Goal: Task Accomplishment & Management: Complete application form

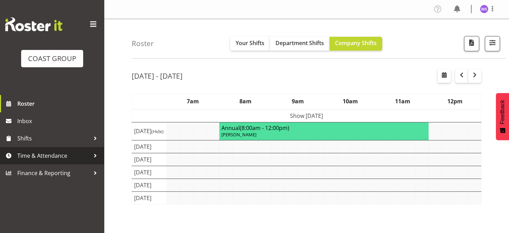
click at [62, 151] on span "Time & Attendance" at bounding box center [53, 155] width 73 height 10
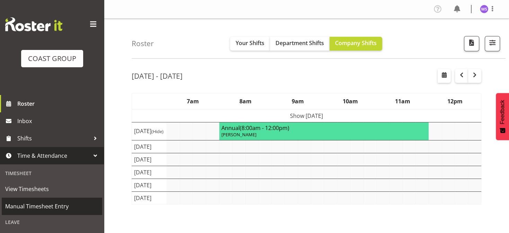
click at [66, 209] on span "Manual Timesheet Entry" at bounding box center [51, 206] width 93 height 10
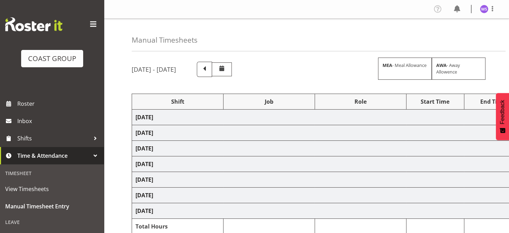
select select "62216"
select select "6648"
select select "62216"
select select "6648"
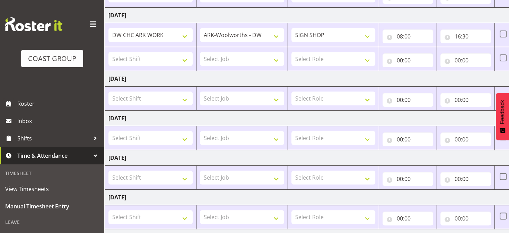
scroll to position [160, 0]
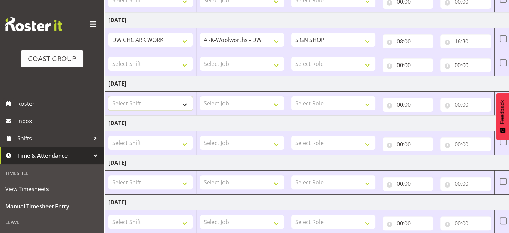
click at [181, 99] on select "Select Shift ARTS CANT NGAIO MARSH ASBTE ASNZ Exhibitor Build Admin Admin Admin…" at bounding box center [150, 103] width 84 height 14
select select "62216"
click at [108, 96] on select "Select Shift ARTS CANT NGAIO MARSH ASBTE ASNZ Exhibitor Build Admin Admin Admin…" at bounding box center [150, 103] width 84 height 14
click at [270, 100] on select "Select Job 1 Carlton Events 1 Carlton Hamilton 1 Carlton Wellington 1 EHS WAREH…" at bounding box center [242, 103] width 84 height 14
select select "6648"
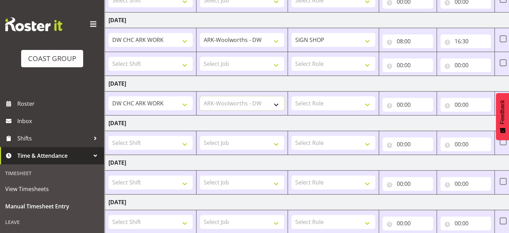
click at [200, 96] on select "Select Job 1 Carlton Events 1 Carlton Hamilton 1 Carlton Wellington 1 EHS WAREH…" at bounding box center [242, 103] width 84 height 14
click at [325, 107] on select "Select Role SIGN SHOP" at bounding box center [333, 103] width 84 height 14
select select "541"
click at [291, 96] on select "Select Role SIGN SHOP" at bounding box center [333, 103] width 84 height 14
click at [399, 104] on input "00:00" at bounding box center [407, 105] width 51 height 14
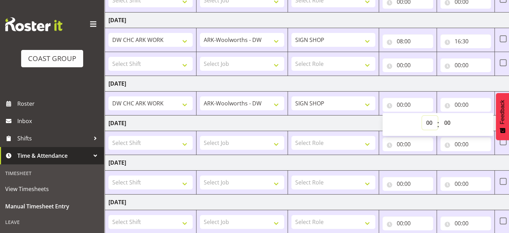
click at [427, 121] on select "00 01 02 03 04 05 06 07 08 09 10 11 12 13 14 15 16 17 18 19 20 21 22 23" at bounding box center [430, 123] width 16 height 14
select select "6"
click at [422, 116] on select "00 01 02 03 04 05 06 07 08 09 10 11 12 13 14 15 16 17 18 19 20 21 22 23" at bounding box center [430, 123] width 16 height 14
type input "06:00"
click at [457, 102] on input "00:00" at bounding box center [465, 105] width 51 height 14
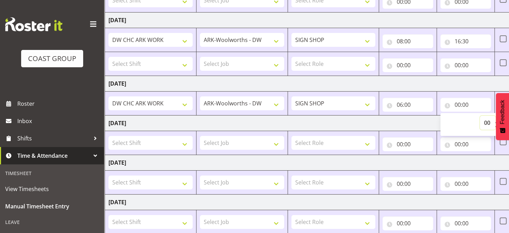
click at [484, 121] on select "00 01 02 03 04 05 06 07 08 09 10 11 12 13 14 15 16 17 18 19 20 21 22 23" at bounding box center [488, 123] width 16 height 14
select select "16"
click at [480, 116] on select "00 01 02 03 04 05 06 07 08 09 10 11 12 13 14 15 16 17 18 19 20 21 22 23" at bounding box center [488, 123] width 16 height 14
type input "16:00"
click at [184, 140] on select "Select Shift ARTS CANT NGAIO MARSH ASBTE ASNZ Exhibitor Build Admin Admin Admin…" at bounding box center [150, 143] width 84 height 14
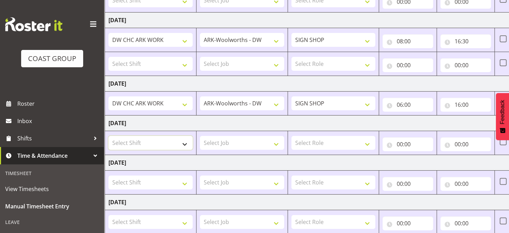
select select "62216"
click at [108, 136] on select "Select Shift ARTS CANT NGAIO MARSH ASBTE ASNZ Exhibitor Build Admin Admin Admin…" at bounding box center [150, 143] width 84 height 14
click at [215, 144] on select "Select Job 1 Carlton Events 1 Carlton Hamilton 1 Carlton Wellington 1 EHS WAREH…" at bounding box center [242, 143] width 84 height 14
select select "9476"
click at [200, 136] on select "Select Job 1 Carlton Events 1 Carlton Hamilton 1 Carlton Wellington 1 EHS WAREH…" at bounding box center [242, 143] width 84 height 14
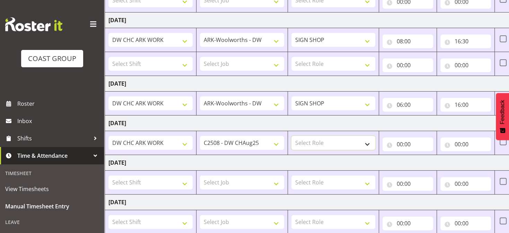
click at [340, 144] on select "Select Role SIGN SHOP" at bounding box center [333, 143] width 84 height 14
select select "541"
click at [291, 136] on select "Select Role SIGN SHOP" at bounding box center [333, 143] width 84 height 14
click at [401, 142] on input "00:00" at bounding box center [407, 144] width 51 height 14
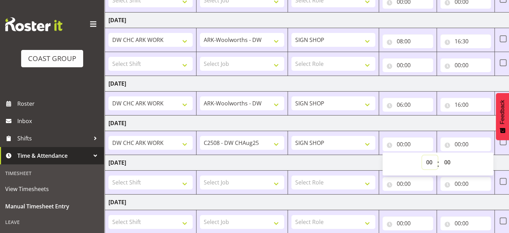
click at [428, 159] on select "00 01 02 03 04 05 06 07 08 09 10 11 12 13 14 15 16 17 18 19 20 21 22 23" at bounding box center [430, 162] width 16 height 14
select select "7"
click at [422, 155] on select "00 01 02 03 04 05 06 07 08 09 10 11 12 13 14 15 16 17 18 19 20 21 22 23" at bounding box center [430, 162] width 16 height 14
type input "07:00"
click at [457, 143] on input "00:00" at bounding box center [465, 144] width 51 height 14
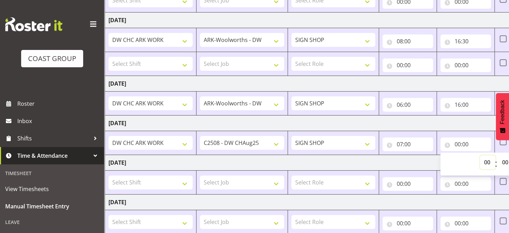
click at [486, 160] on select "00 01 02 03 04 05 06 07 08 09 10 11 12 13 14 15 16 17 18 19 20 21 22 23" at bounding box center [488, 162] width 16 height 14
select select "17"
click at [480, 155] on select "00 01 02 03 04 05 06 07 08 09 10 11 12 13 14 15 16 17 18 19 20 21 22 23" at bounding box center [488, 162] width 16 height 14
type input "17:00"
click at [504, 159] on select "00 01 02 03 04 05 06 07 08 09 10 11 12 13 14 15 16 17 18 19 20 21 22 23 24 25 2…" at bounding box center [506, 162] width 16 height 14
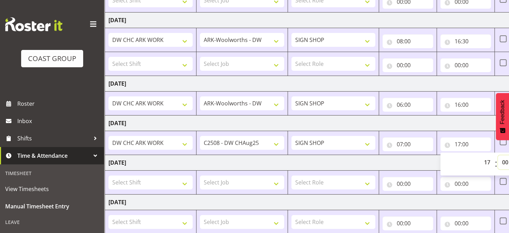
select select "30"
click at [498, 155] on select "00 01 02 03 04 05 06 07 08 09 10 11 12 13 14 15 16 17 18 19 20 21 22 23 24 25 2…" at bounding box center [506, 162] width 16 height 14
type input "17:30"
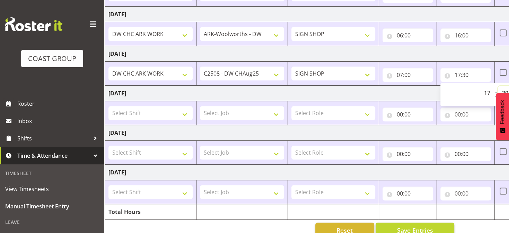
scroll to position [243, 0]
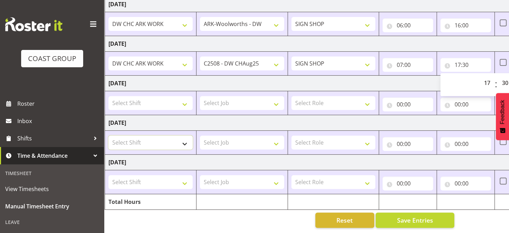
click at [184, 135] on select "Select Shift ARTS CANT NGAIO MARSH ASBTE ASNZ Exhibitor Build Admin Admin Admin…" at bounding box center [150, 142] width 84 height 14
select select "62216"
click at [108, 135] on select "Select Shift ARTS CANT NGAIO MARSH ASBTE ASNZ Exhibitor Build Admin Admin Admin…" at bounding box center [150, 142] width 84 height 14
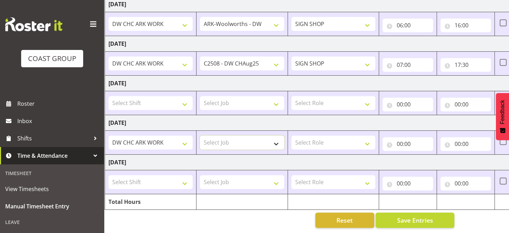
click at [227, 135] on select "Select Job 1 Carlton Events 1 Carlton Hamilton 1 Carlton Wellington 1 EHS WAREH…" at bounding box center [242, 142] width 84 height 14
select select "6648"
click at [200, 135] on select "Select Job 1 Carlton Events 1 Carlton Hamilton 1 Carlton Wellington 1 EHS WAREH…" at bounding box center [242, 142] width 84 height 14
click at [314, 136] on select "Select Role SIGN SHOP" at bounding box center [333, 142] width 84 height 14
select select "541"
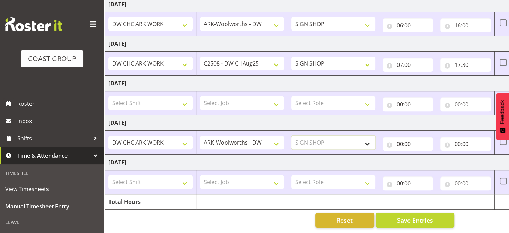
click at [291, 135] on select "Select Role SIGN SHOP" at bounding box center [333, 142] width 84 height 14
click at [401, 138] on input "00:00" at bounding box center [407, 144] width 51 height 14
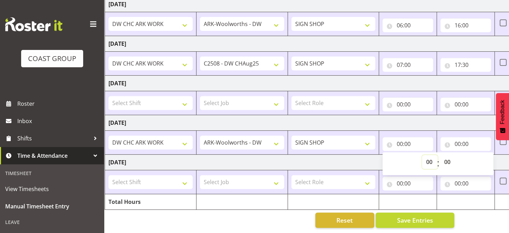
click at [431, 156] on select "00 01 02 03 04 05 06 07 08 09 10 11 12 13 14 15 16 17 18 19 20 21 22 23" at bounding box center [430, 162] width 16 height 14
select select "6"
click at [422, 155] on select "00 01 02 03 04 05 06 07 08 09 10 11 12 13 14 15 16 17 18 19 20 21 22 23" at bounding box center [430, 162] width 16 height 14
type input "06:00"
click at [446, 157] on select "00 01 02 03 04 05 06 07 08 09 10 11 12 13 14 15 16 17 18 19 20 21 22 23 24 25 2…" at bounding box center [448, 162] width 16 height 14
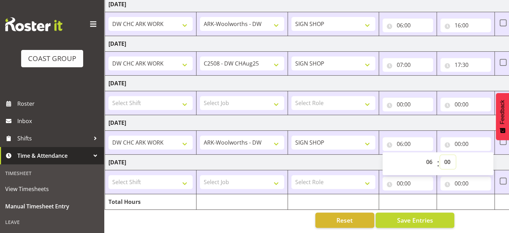
select select "30"
click at [440, 155] on select "00 01 02 03 04 05 06 07 08 09 10 11 12 13 14 15 16 17 18 19 20 21 22 23 24 25 2…" at bounding box center [448, 162] width 16 height 14
type input "06:30"
click at [457, 138] on input "00:00" at bounding box center [465, 144] width 51 height 14
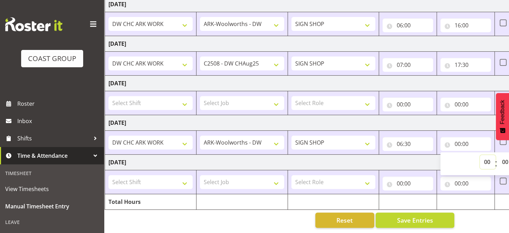
click at [486, 157] on select "00 01 02 03 04 05 06 07 08 09 10 11 12 13 14 15 16 17 18 19 20 21 22 23" at bounding box center [488, 162] width 16 height 14
select select "19"
click at [480, 155] on select "00 01 02 03 04 05 06 07 08 09 10 11 12 13 14 15 16 17 18 19 20 21 22 23" at bounding box center [488, 162] width 16 height 14
type input "19:00"
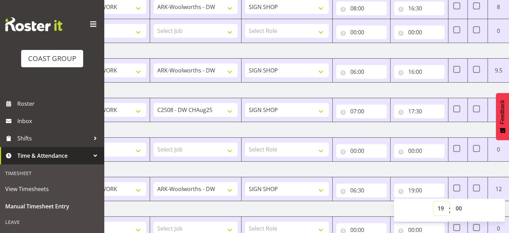
scroll to position [197, 0]
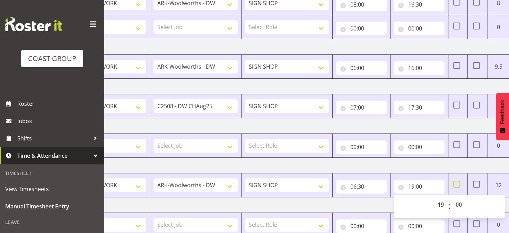
click at [456, 180] on span at bounding box center [456, 183] width 7 height 7
click at [456, 182] on input "checkbox" at bounding box center [455, 184] width 5 height 5
checkbox input "true"
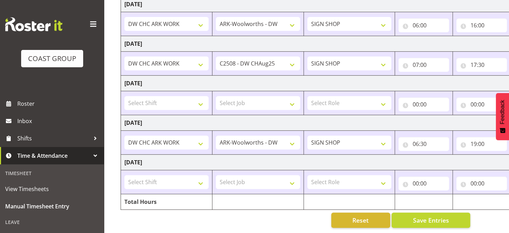
scroll to position [0, 4]
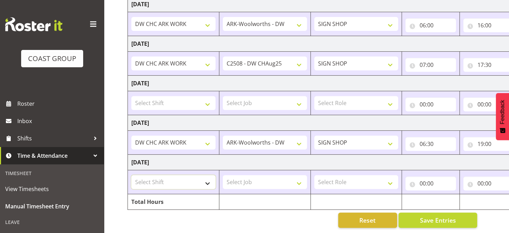
click at [201, 179] on select "Select Shift ARTS CANT NGAIO MARSH ASBTE ASNZ Exhibitor Build Admin Admin Admin…" at bounding box center [173, 182] width 84 height 14
select select "62216"
click at [131, 175] on select "Select Shift ARTS CANT NGAIO MARSH ASBTE ASNZ Exhibitor Build Admin Admin Admin…" at bounding box center [173, 182] width 84 height 14
click at [233, 177] on select "Select Job 1 Carlton Events 1 Carlton Hamilton 1 Carlton Wellington 1 EHS WAREH…" at bounding box center [265, 182] width 84 height 14
select select "6648"
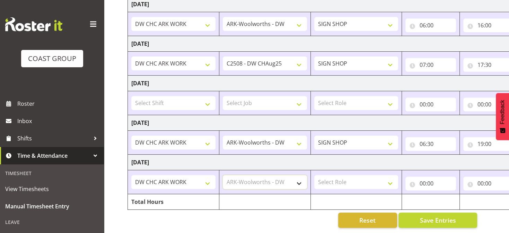
click at [223, 175] on select "Select Job 1 Carlton Events 1 Carlton Hamilton 1 Carlton Wellington 1 EHS WAREH…" at bounding box center [265, 182] width 84 height 14
click at [338, 176] on select "Select Role SIGN SHOP" at bounding box center [356, 182] width 84 height 14
select select "541"
click at [314, 175] on select "Select Role SIGN SHOP" at bounding box center [356, 182] width 84 height 14
click at [423, 178] on input "00:00" at bounding box center [430, 183] width 51 height 14
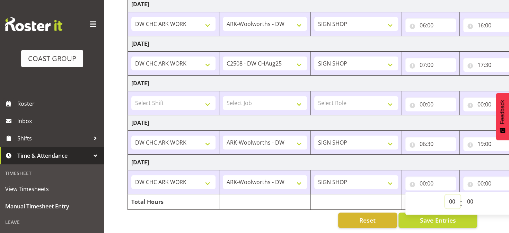
click at [452, 194] on select "00 01 02 03 04 05 06 07 08 09 10 11 12 13 14 15 16 17 18 19 20 21 22 23" at bounding box center [453, 201] width 16 height 14
select select "6"
click at [445, 194] on select "00 01 02 03 04 05 06 07 08 09 10 11 12 13 14 15 16 17 18 19 20 21 22 23" at bounding box center [453, 201] width 16 height 14
type input "06:00"
click at [471, 196] on select "00 01 02 03 04 05 06 07 08 09 10 11 12 13 14 15 16 17 18 19 20 21 22 23 24 25 2…" at bounding box center [471, 201] width 16 height 14
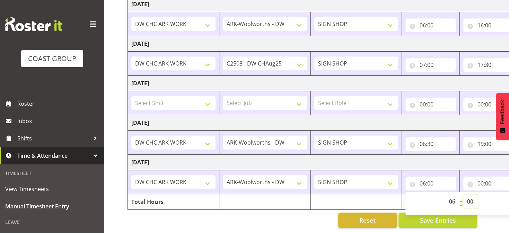
select select "30"
click at [463, 194] on select "00 01 02 03 04 05 06 07 08 09 10 11 12 13 14 15 16 17 18 19 20 21 22 23 24 25 2…" at bounding box center [471, 201] width 16 height 14
type input "06:30"
click at [479, 178] on input "00:00" at bounding box center [488, 183] width 51 height 14
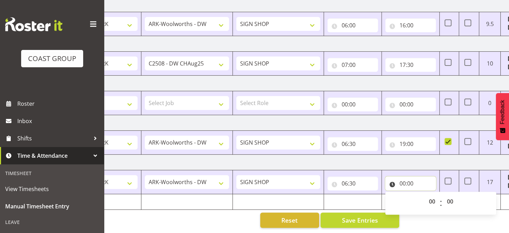
scroll to position [0, 82]
drag, startPoint x: 430, startPoint y: 195, endPoint x: 454, endPoint y: 210, distance: 27.9
click at [454, 210] on div "Manual Timesheets August 13th - August 19th 2025 MEA - Meal Allowance AWA - Awa…" at bounding box center [306, 6] width 405 height 454
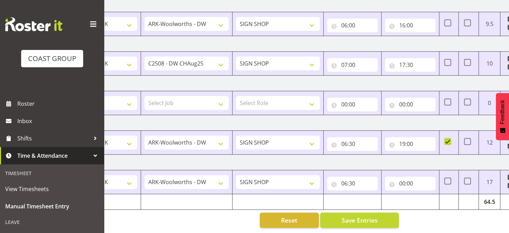
drag, startPoint x: 454, startPoint y: 210, endPoint x: 411, endPoint y: 186, distance: 49.0
click at [411, 186] on div "Manual Timesheets August 13th - August 19th 2025 MEA - Meal Allowance AWA - Awa…" at bounding box center [306, 6] width 405 height 454
click at [401, 178] on input "00:00" at bounding box center [410, 183] width 51 height 14
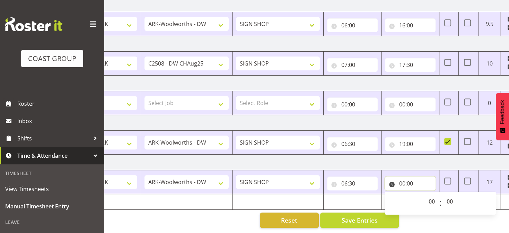
click at [402, 177] on input "00:00" at bounding box center [410, 183] width 51 height 14
click at [430, 195] on select "00 01 02 03 04 05 06 07 08 09 10 11 12 13 14 15 16 17 18 19 20 21 22 23" at bounding box center [432, 201] width 16 height 14
select select "17"
click at [424, 194] on select "00 01 02 03 04 05 06 07 08 09 10 11 12 13 14 15 16 17 18 19 20 21 22 23" at bounding box center [432, 201] width 16 height 14
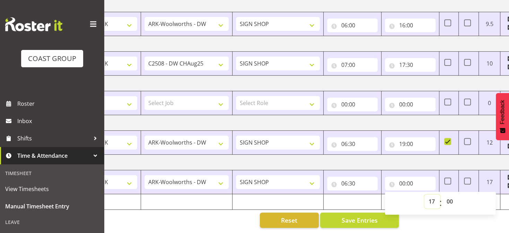
type input "17:00"
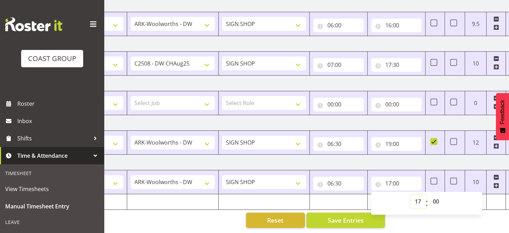
scroll to position [0, 108]
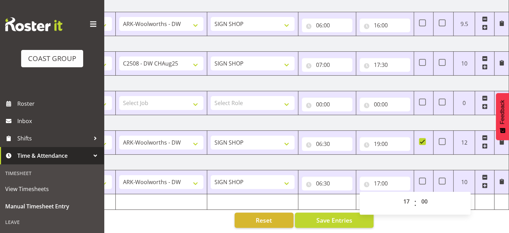
click at [486, 216] on div "Manual Timesheets August 13th - August 19th 2025 MEA - Meal Allowance AWA - Awa…" at bounding box center [306, 6] width 405 height 454
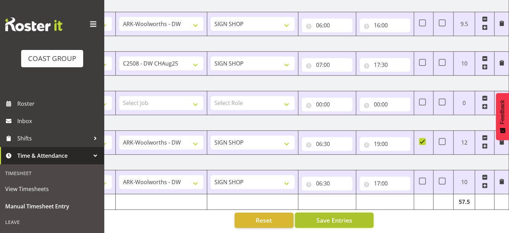
click at [328, 215] on span "Save Entries" at bounding box center [334, 219] width 36 height 9
click at [347, 215] on span "Save Entries" at bounding box center [334, 219] width 36 height 9
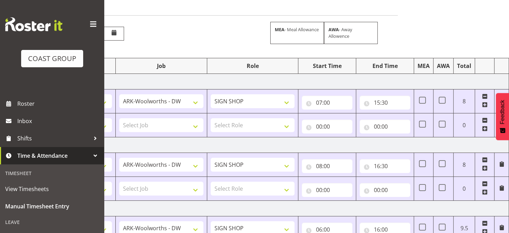
scroll to position [0, 0]
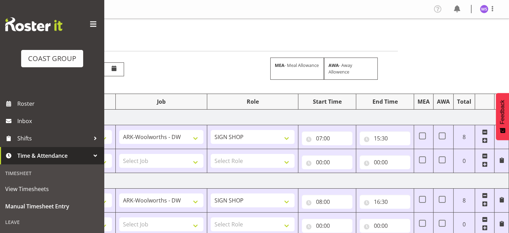
click at [483, 154] on span at bounding box center [485, 156] width 6 height 6
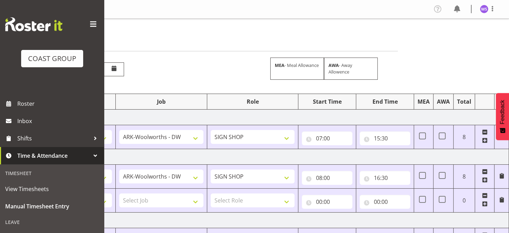
click at [484, 195] on span at bounding box center [485, 196] width 6 height 6
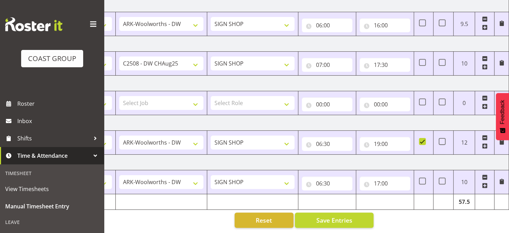
scroll to position [196, 0]
click at [350, 215] on span "Save Entries" at bounding box center [334, 219] width 36 height 9
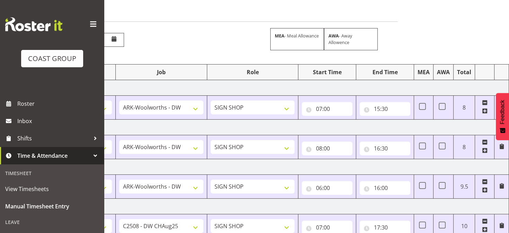
scroll to position [0, 0]
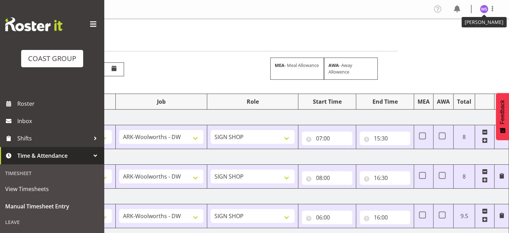
click at [485, 9] on img at bounding box center [484, 9] width 8 height 8
click at [456, 38] on link "Log Out" at bounding box center [463, 36] width 66 height 12
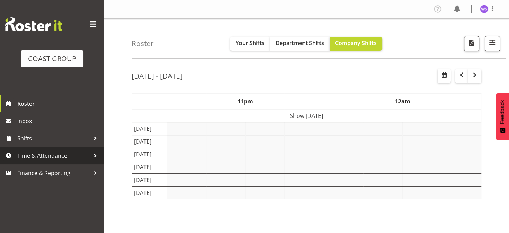
click at [68, 160] on span "Time & Attendance" at bounding box center [53, 155] width 73 height 10
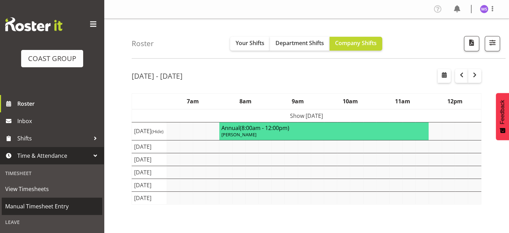
click at [56, 202] on span "Manual Timesheet Entry" at bounding box center [51, 206] width 93 height 10
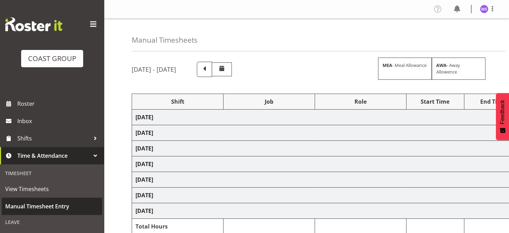
select select "62216"
select select "6648"
select select "62216"
select select "6648"
select select "62216"
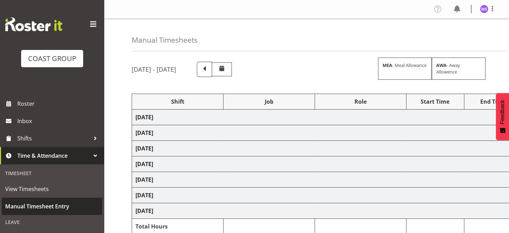
select select "6648"
select select "62216"
select select "9476"
select select "62216"
select select "6648"
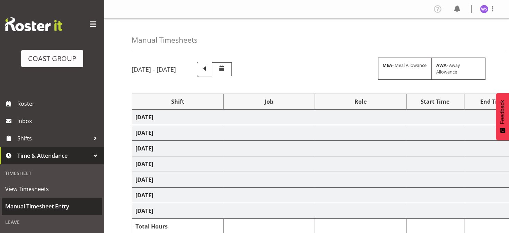
select select "62216"
select select "6648"
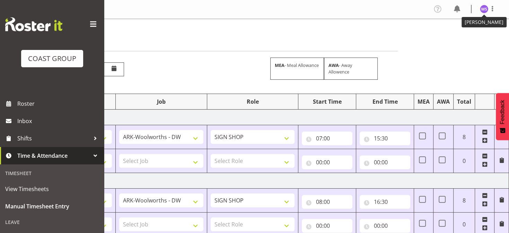
click at [482, 7] on img at bounding box center [484, 9] width 8 height 8
click at [460, 38] on link "Log Out" at bounding box center [463, 36] width 66 height 12
